Goal: Information Seeking & Learning: Find specific fact

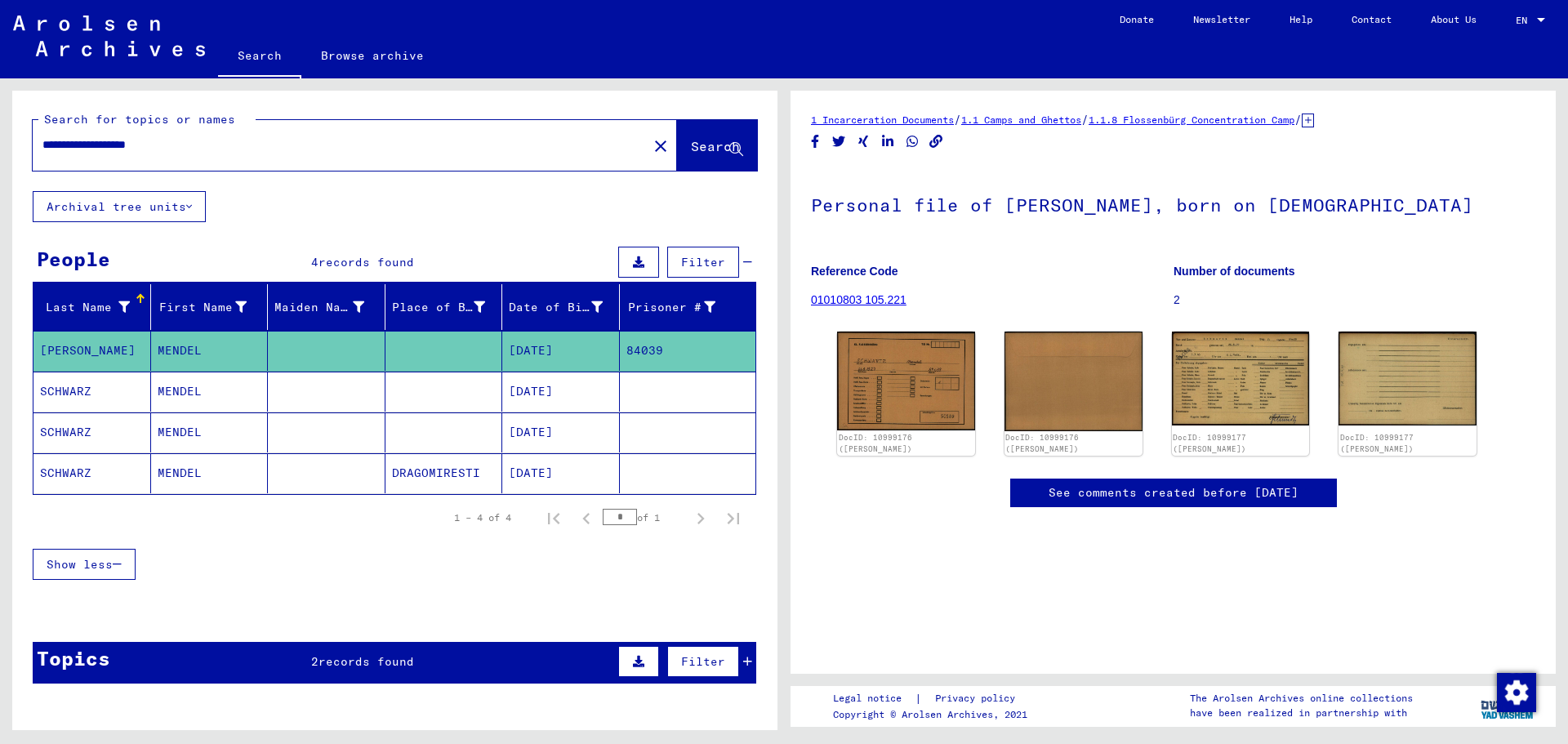
click at [0, 119] on div "**********" at bounding box center [392, 404] width 784 height 651
type input "**********"
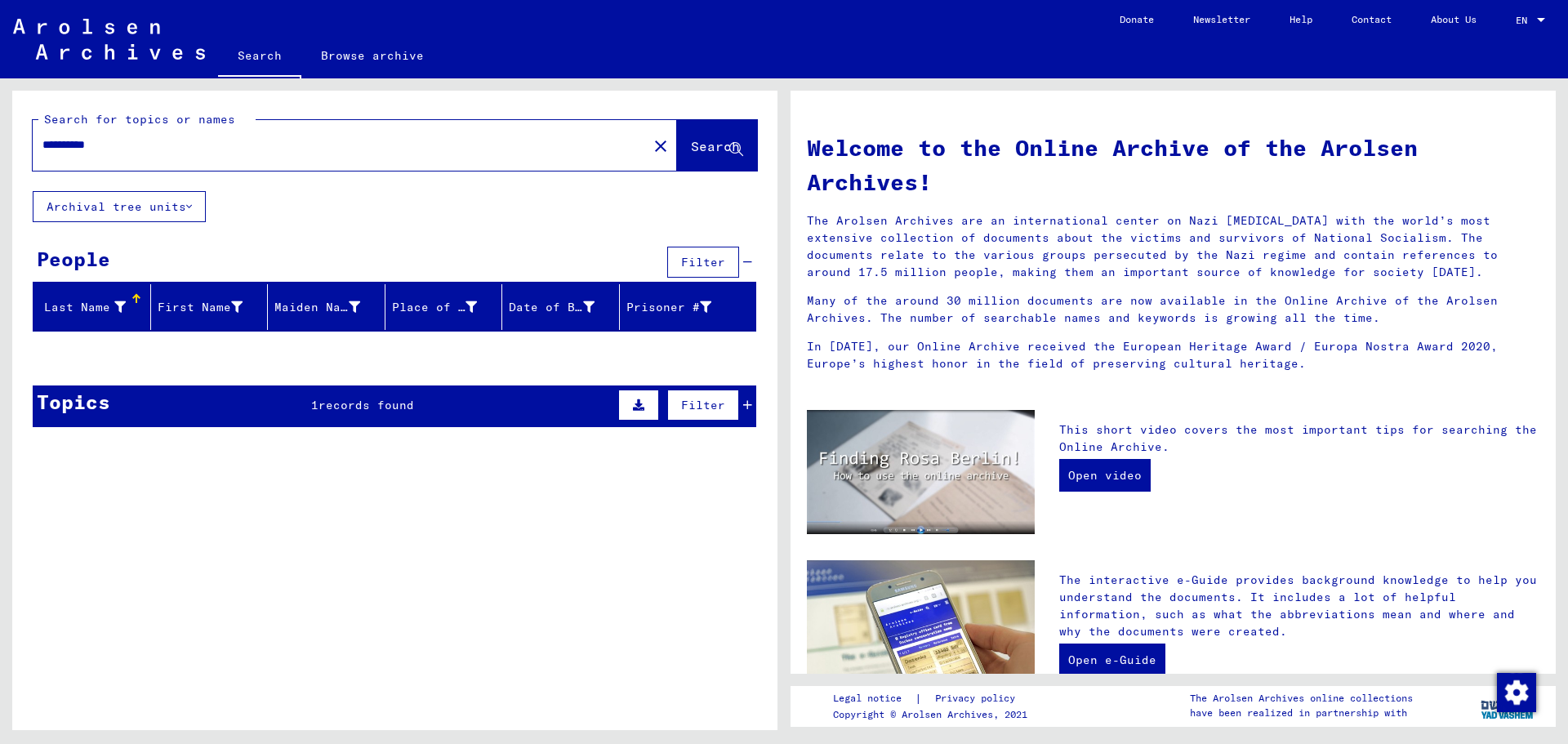
click at [266, 398] on div "Topics 1 records found Filter" at bounding box center [394, 406] width 724 height 42
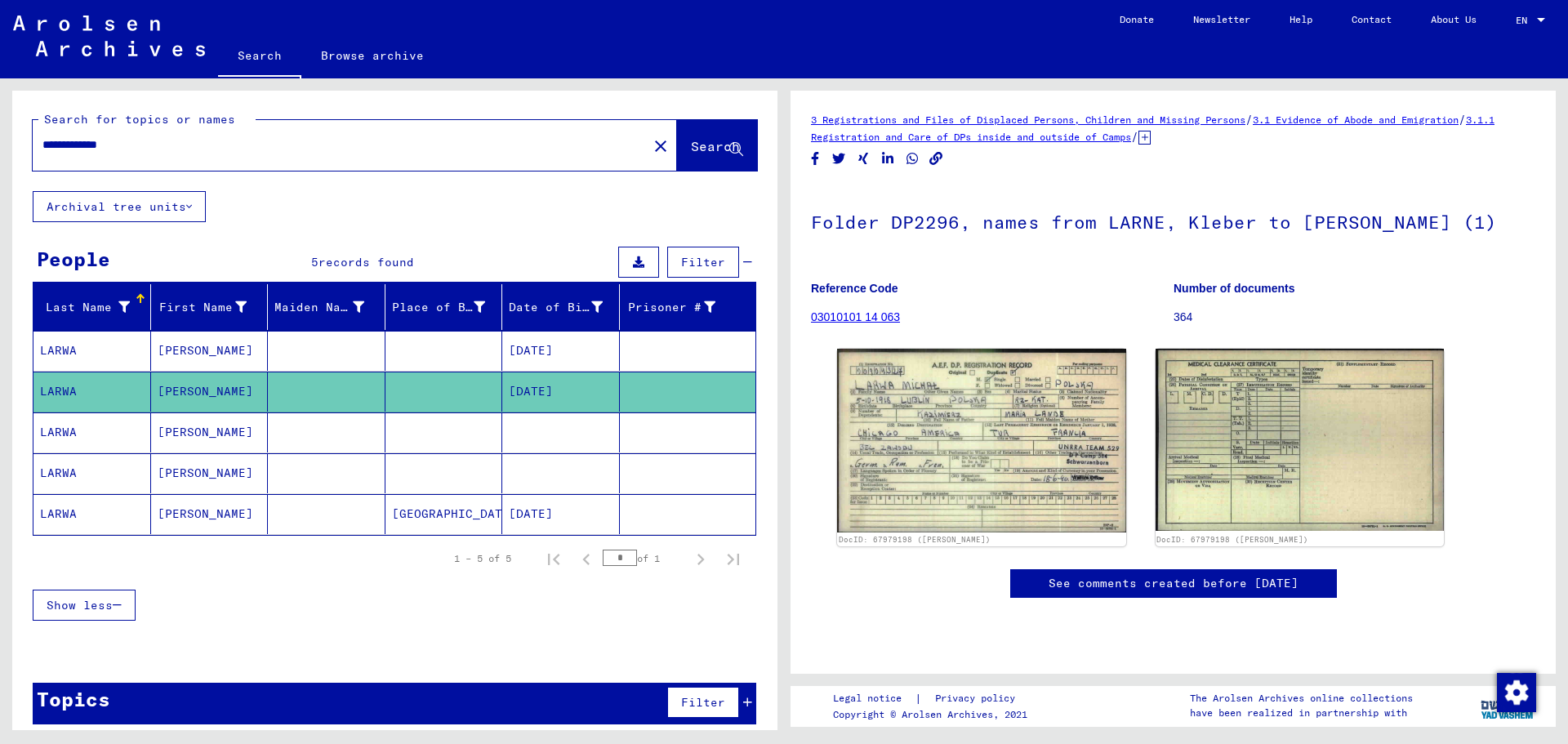
scroll to position [8, 0]
